Goal: Register for event/course

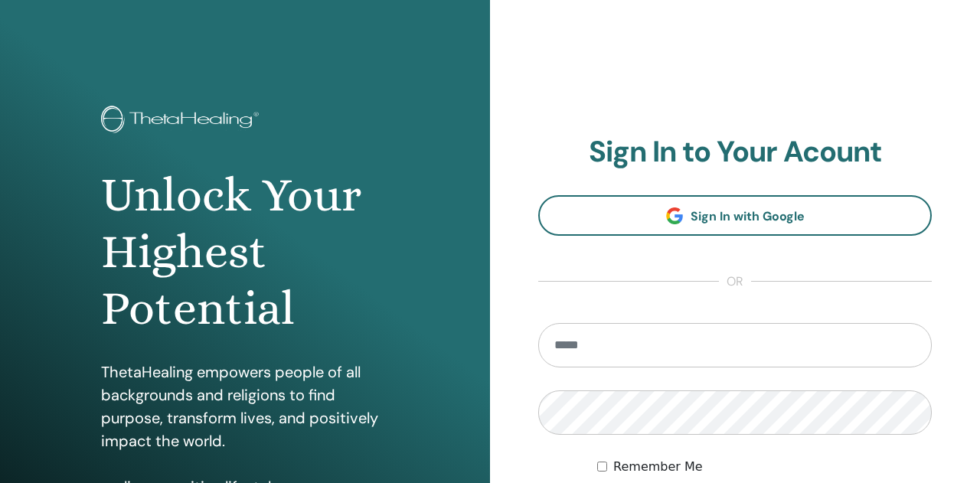
click at [604, 352] on input "email" at bounding box center [735, 345] width 394 height 44
type input "**********"
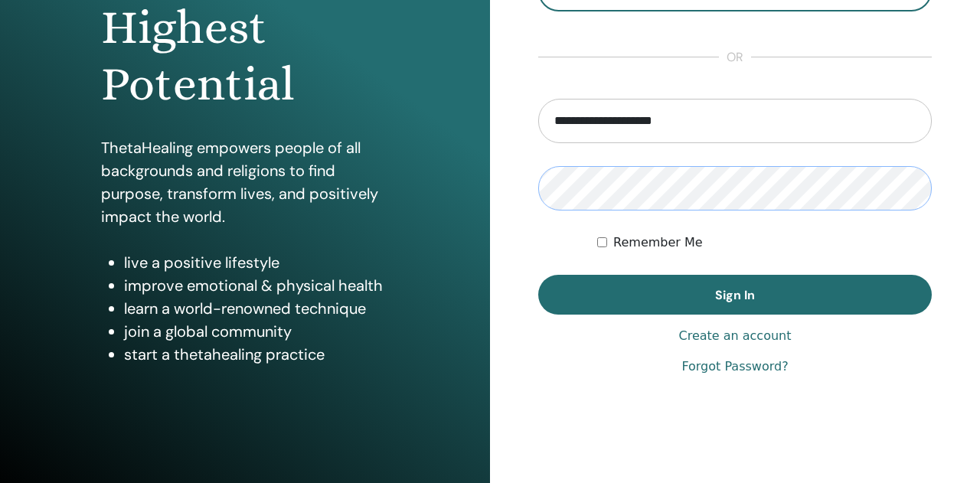
scroll to position [224, 0]
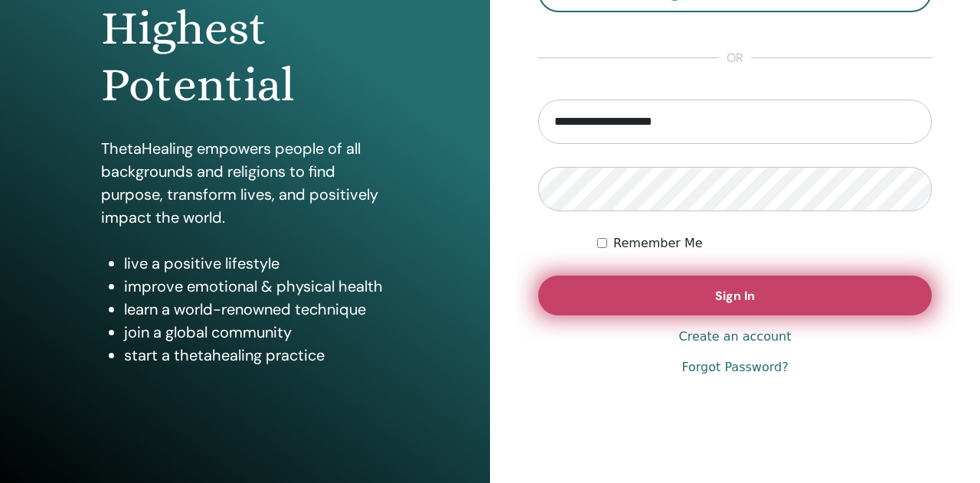
click at [628, 280] on button "Sign In" at bounding box center [735, 296] width 394 height 40
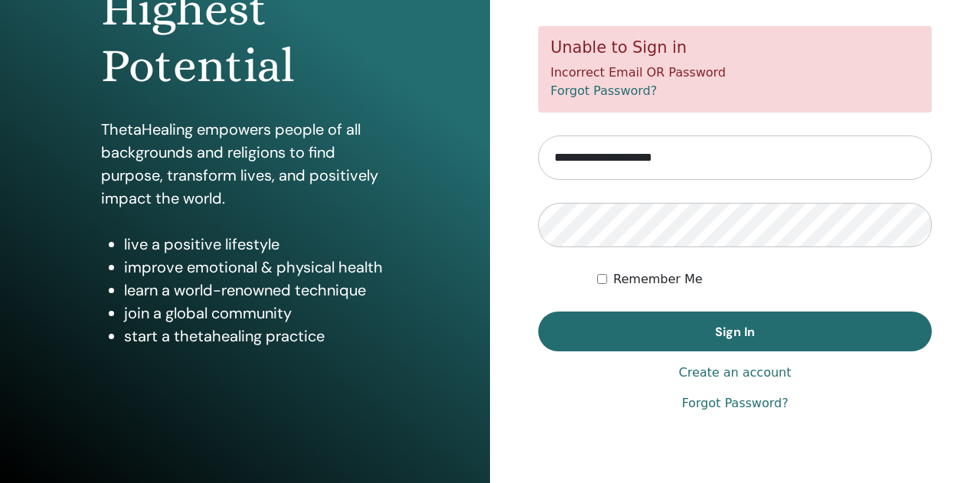
scroll to position [252, 0]
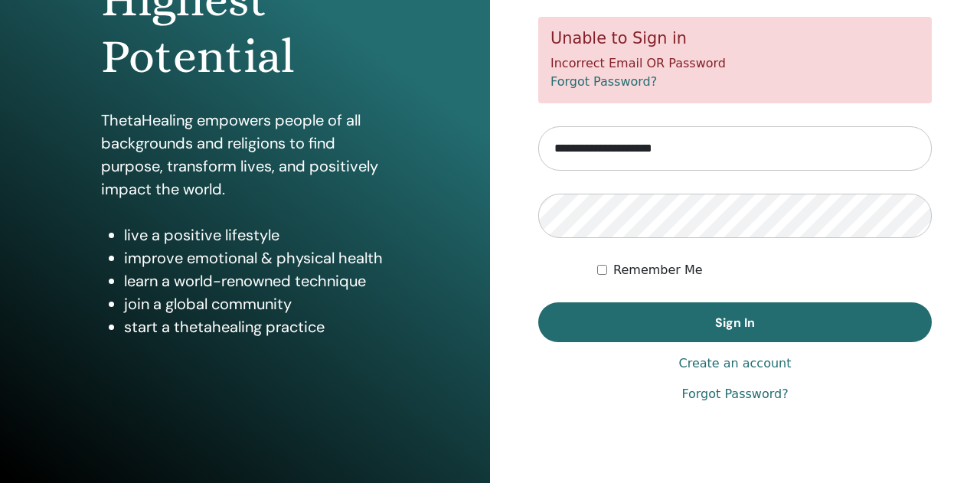
click at [733, 397] on link "Forgot Password?" at bounding box center [735, 394] width 106 height 18
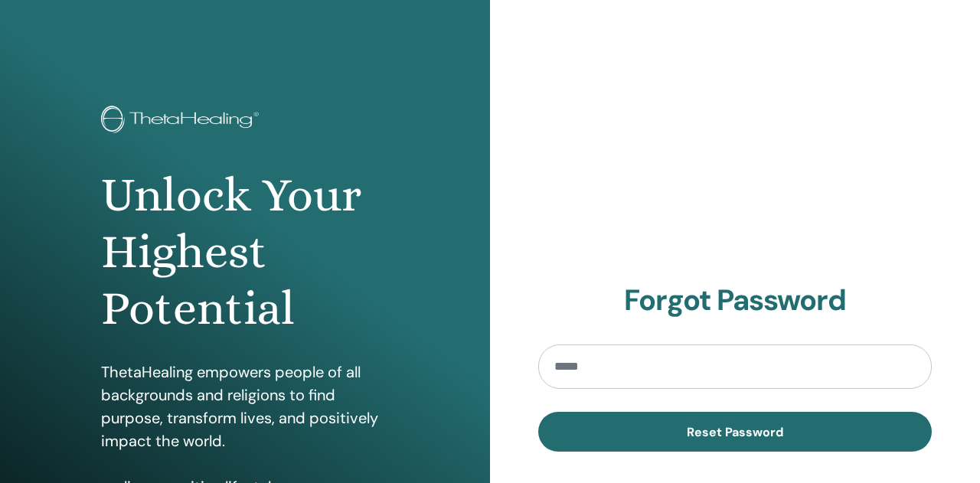
click at [570, 376] on input "email" at bounding box center [735, 367] width 394 height 44
type input "**********"
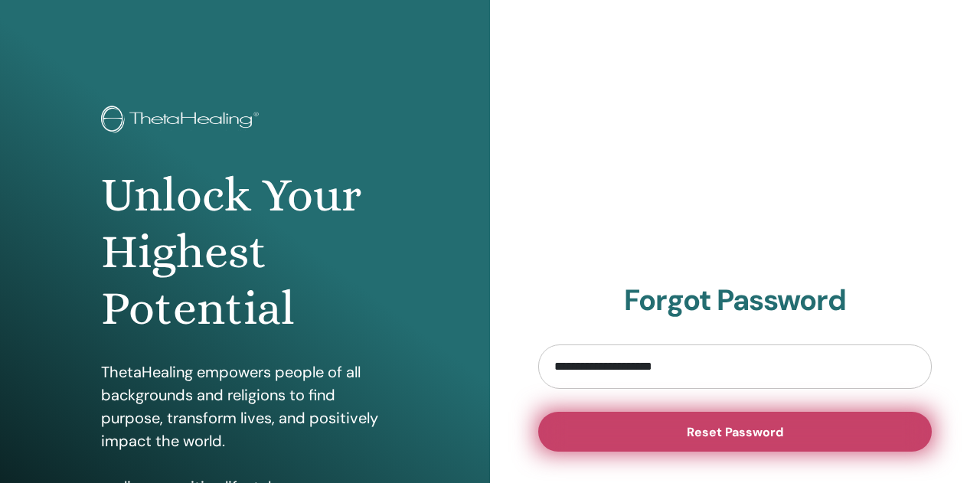
click at [710, 437] on span "Reset Password" at bounding box center [735, 432] width 97 height 16
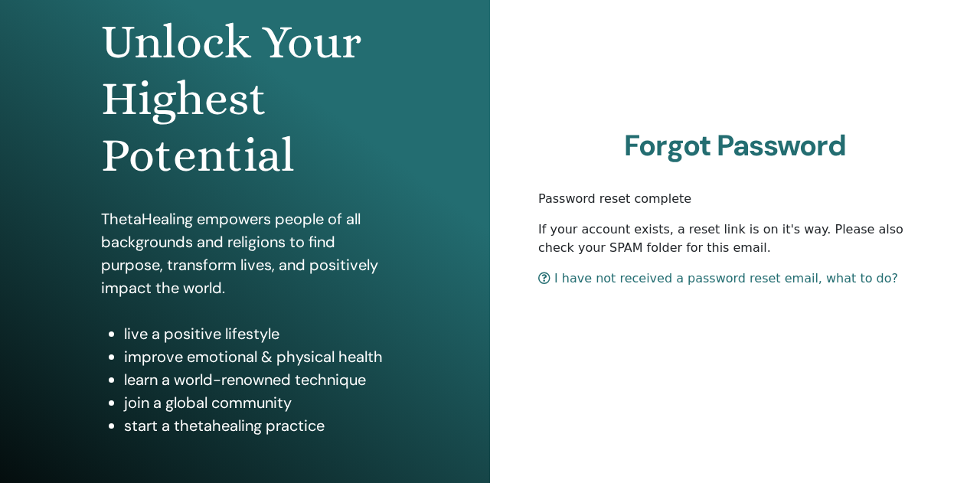
scroll to position [152, 0]
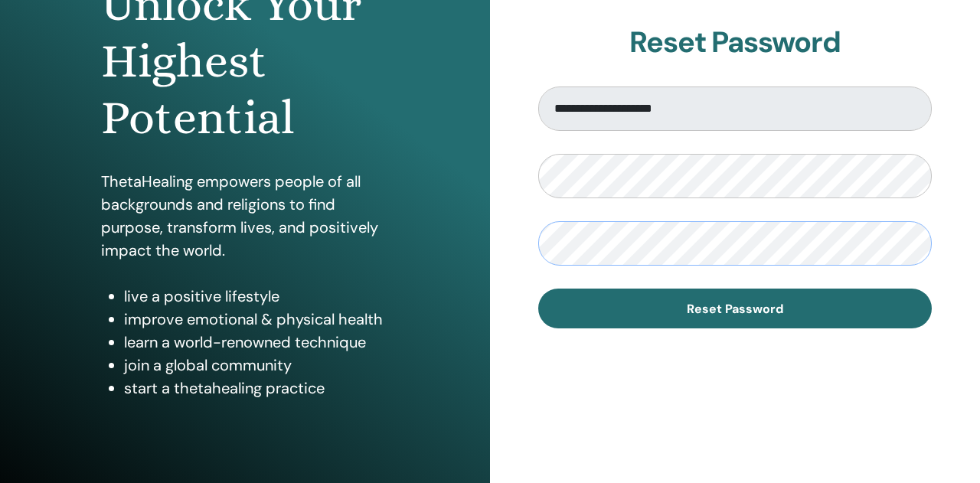
scroll to position [195, 0]
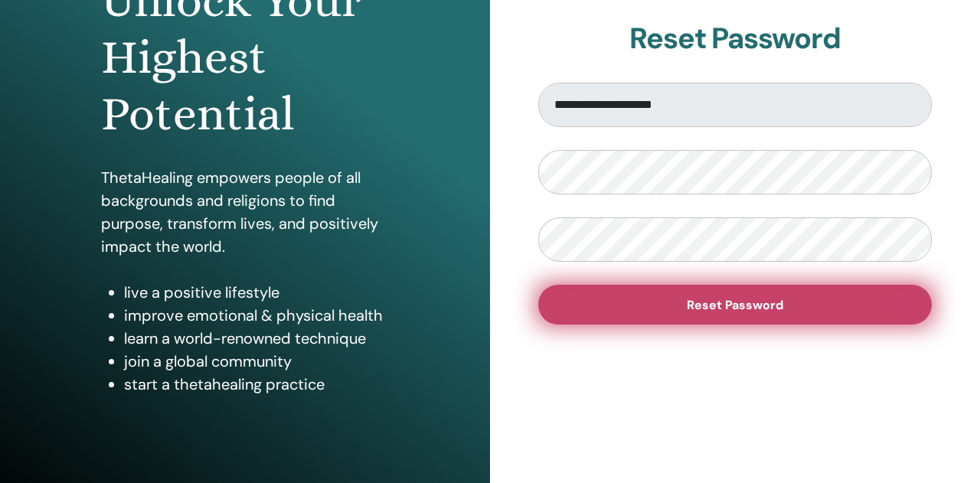
click at [628, 312] on button "Reset Password" at bounding box center [735, 305] width 394 height 40
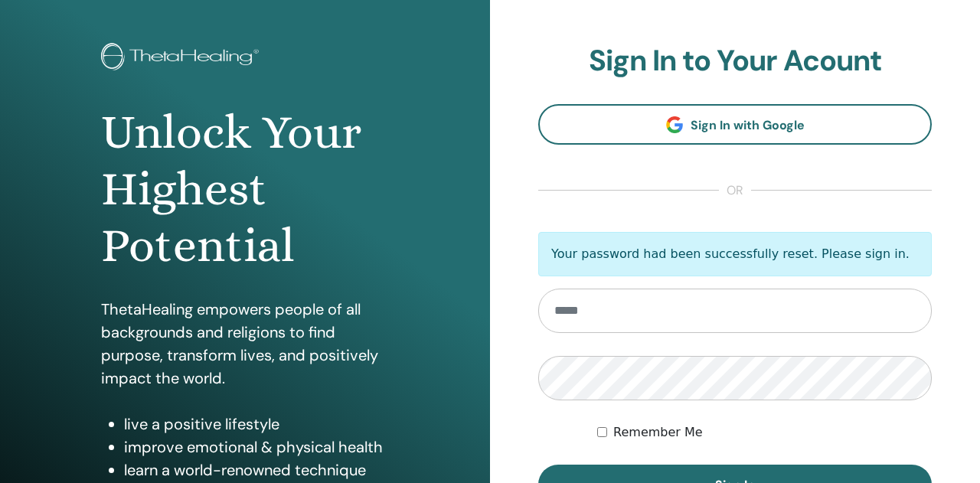
scroll to position [64, 0]
click at [589, 311] on input "email" at bounding box center [735, 310] width 394 height 44
type input "**********"
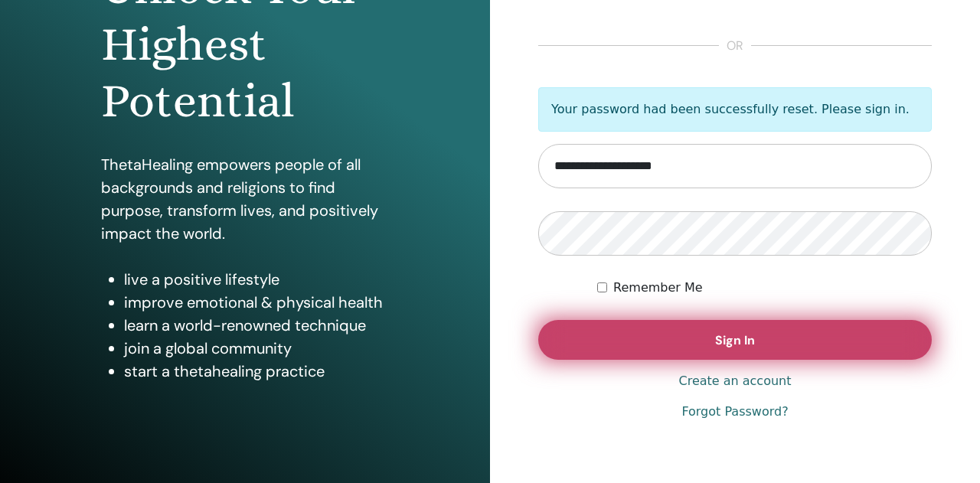
click at [649, 339] on button "Sign In" at bounding box center [735, 340] width 394 height 40
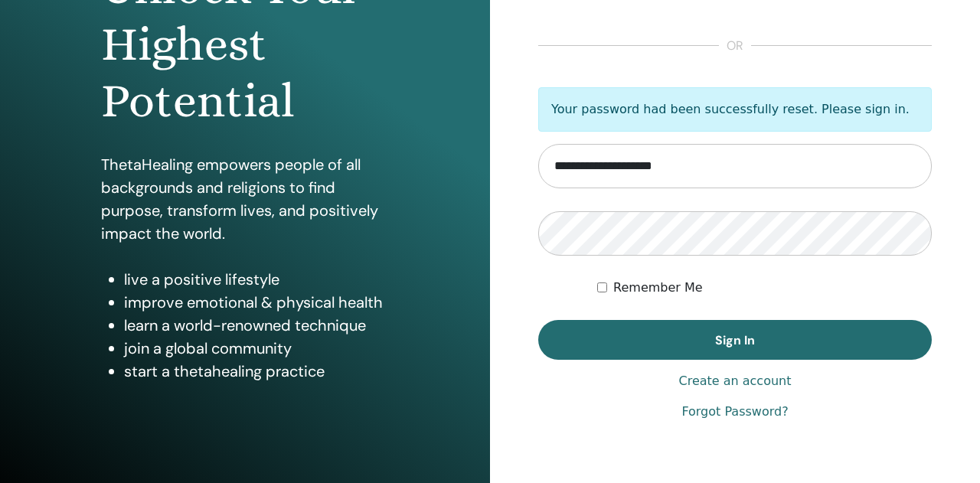
scroll to position [155, 0]
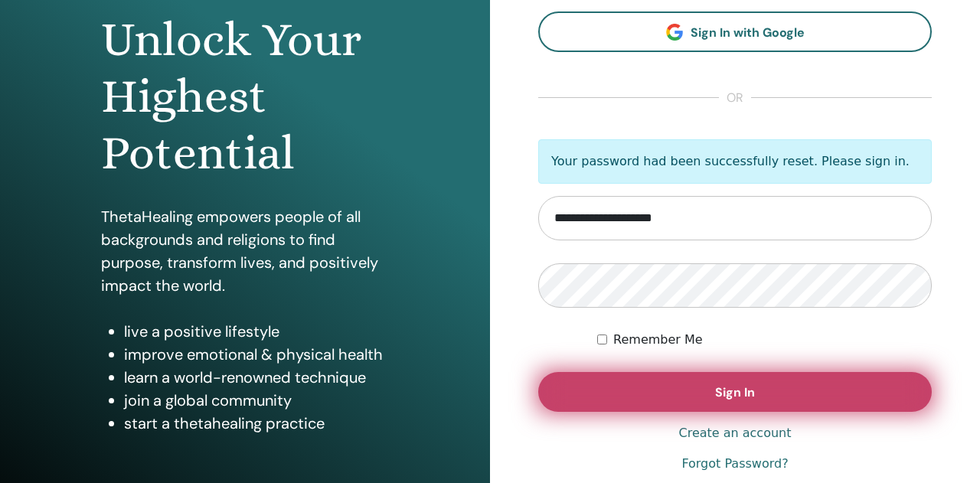
click at [706, 394] on button "Sign In" at bounding box center [735, 392] width 394 height 40
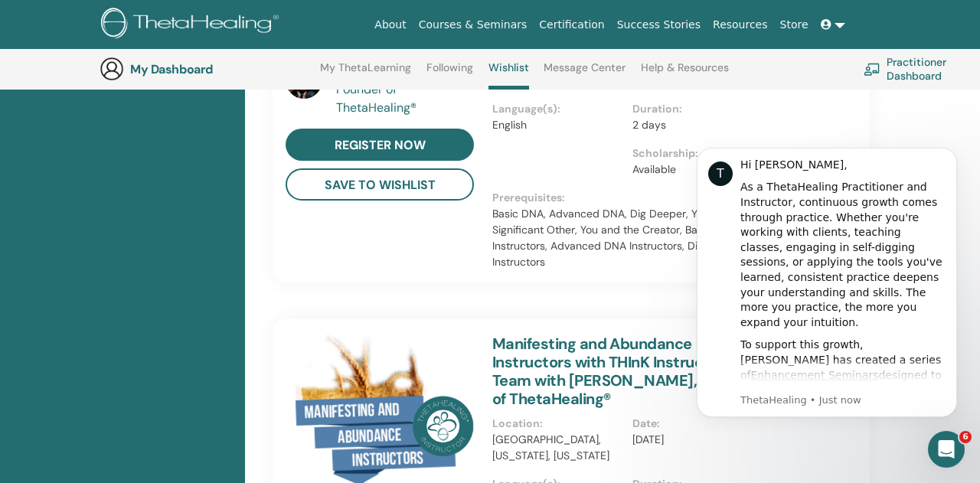
scroll to position [549, 0]
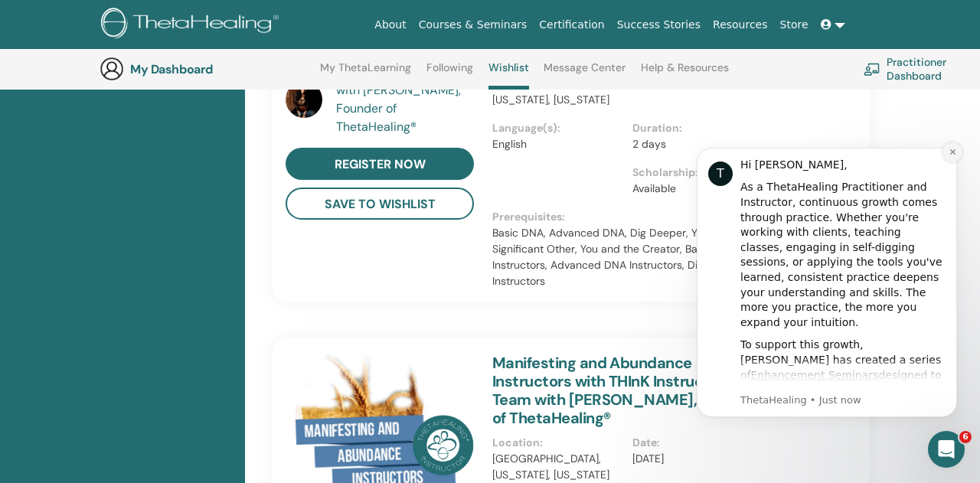
click at [952, 153] on icon "Dismiss notification" at bounding box center [953, 152] width 8 height 8
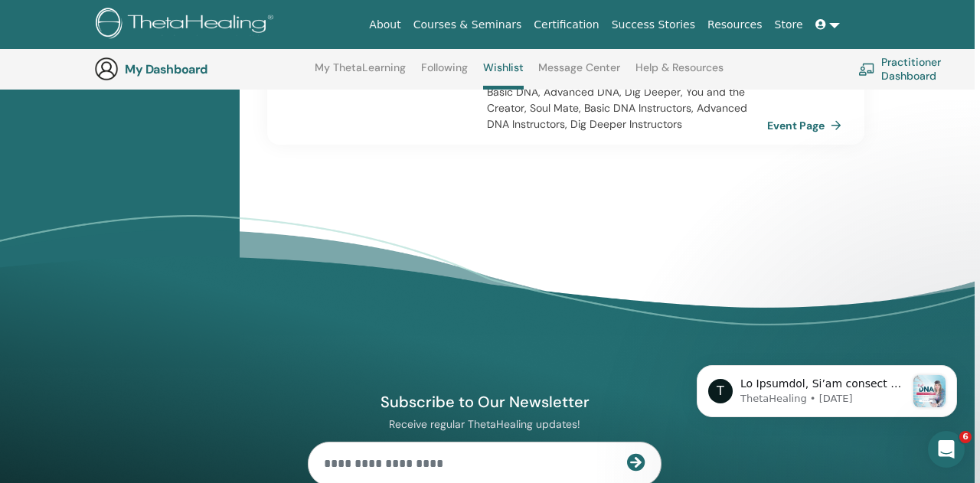
scroll to position [1662, 5]
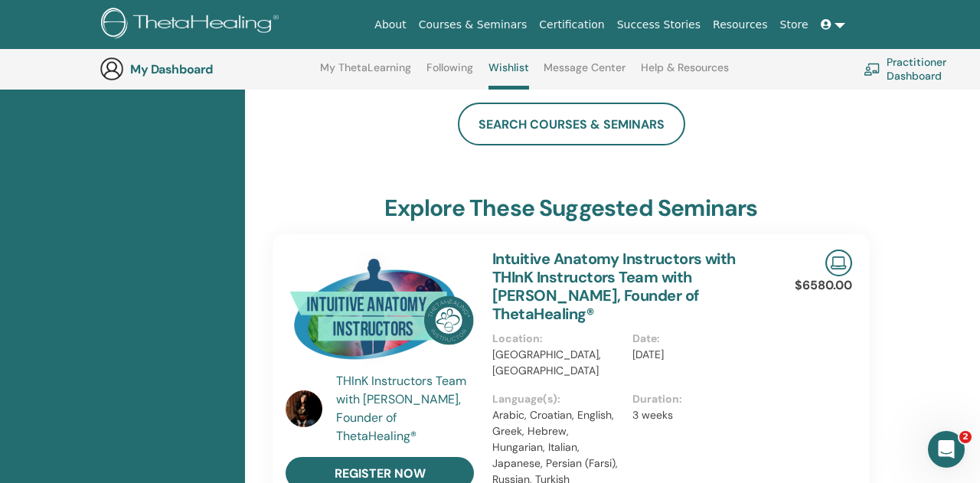
scroll to position [284, 0]
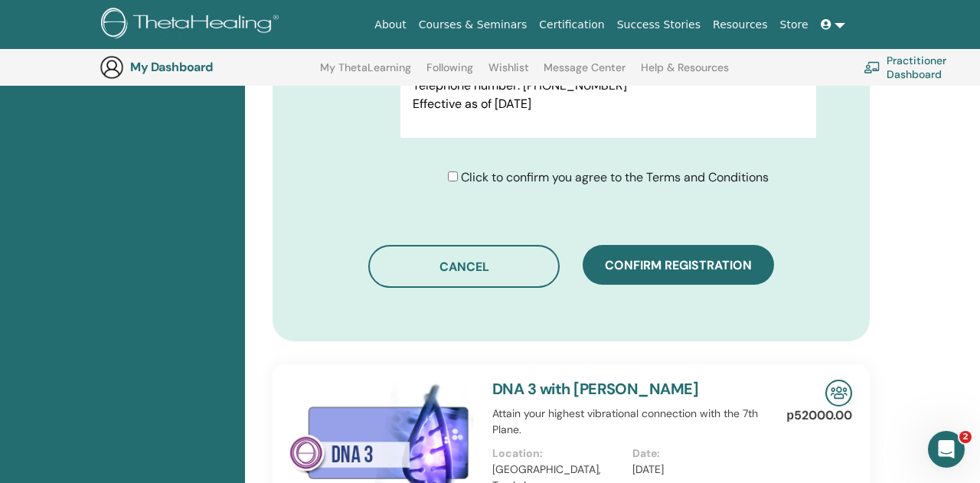
scroll to position [820, 0]
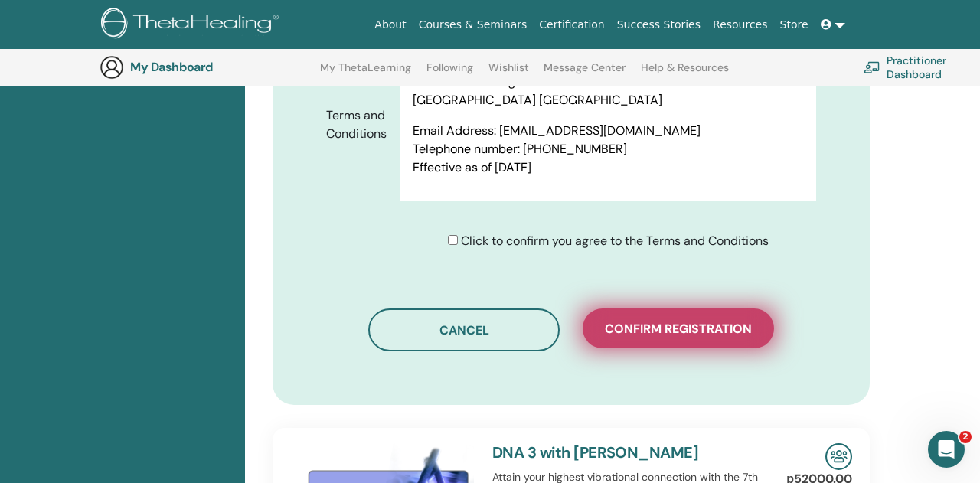
click at [645, 336] on button "Confirm registration" at bounding box center [678, 329] width 191 height 40
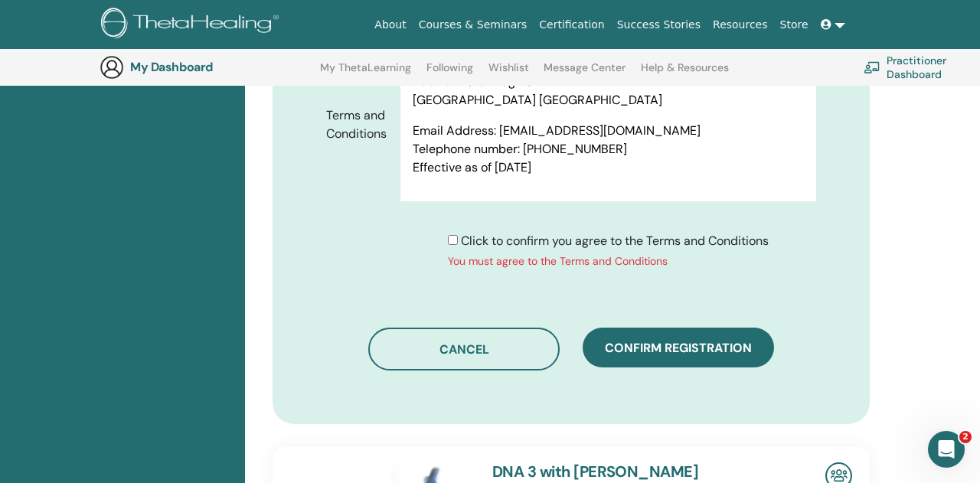
click at [459, 254] on div "You must agree to the Terms and Conditions" at bounding box center [608, 262] width 321 height 16
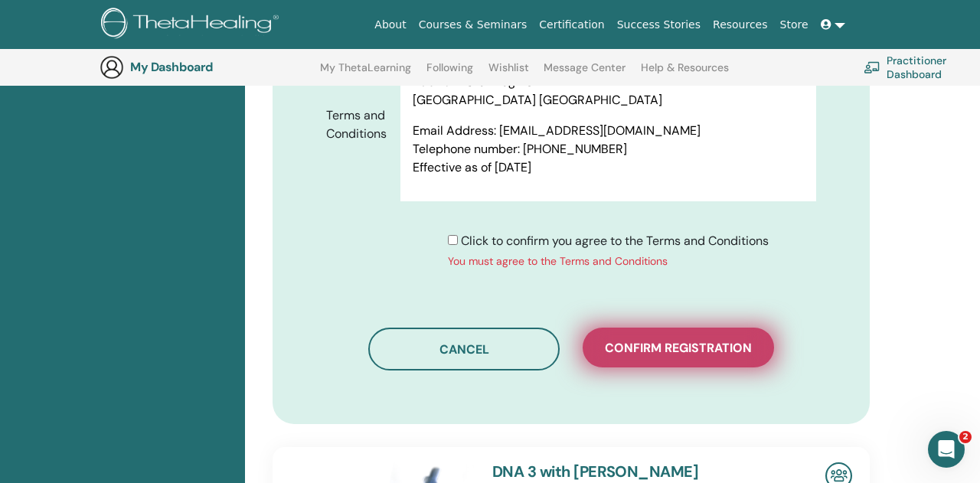
click at [627, 340] on span "Confirm registration" at bounding box center [678, 348] width 147 height 16
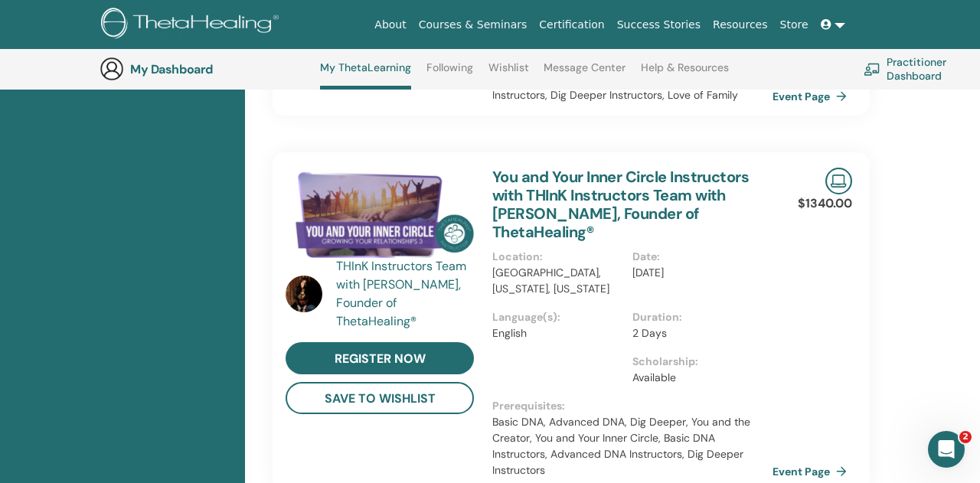
scroll to position [1038, 0]
